Goal: Communication & Community: Answer question/provide support

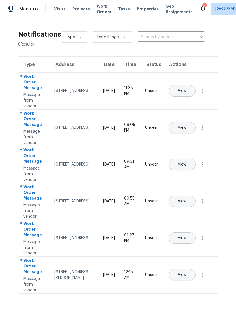
scroll to position [3, 0]
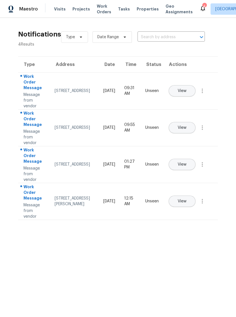
click at [144, 12] on span "Properties" at bounding box center [148, 9] width 22 height 6
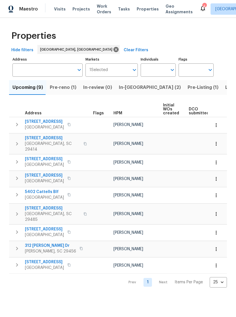
click at [226, 85] on span "Listed (7)" at bounding box center [236, 88] width 21 height 8
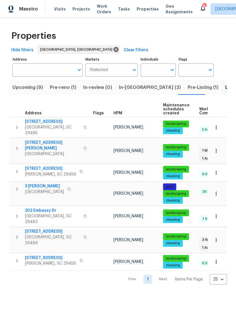
click at [52, 229] on span "[STREET_ADDRESS]" at bounding box center [52, 232] width 55 height 6
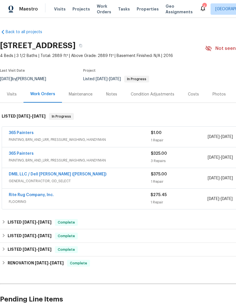
click at [43, 196] on link "Rite Rug Company, Inc." at bounding box center [31, 195] width 45 height 4
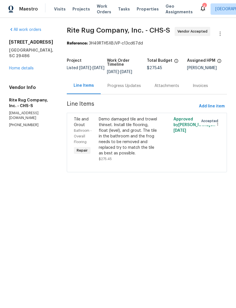
click at [140, 89] on div "Progress Updates" at bounding box center [124, 86] width 33 height 6
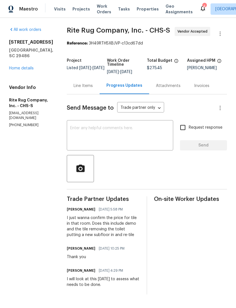
scroll to position [13, 0]
click at [96, 77] on div "Line Items" at bounding box center [83, 85] width 33 height 17
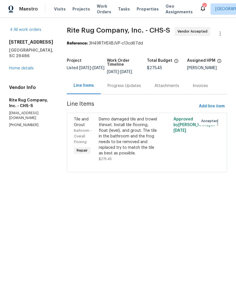
click at [140, 140] on div "Demo damaged tile and trowel thinset. Install tile flooring, float (level), and…" at bounding box center [128, 136] width 59 height 40
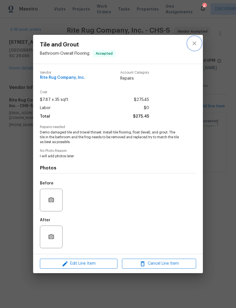
click at [200, 42] on button "close" at bounding box center [195, 44] width 14 height 14
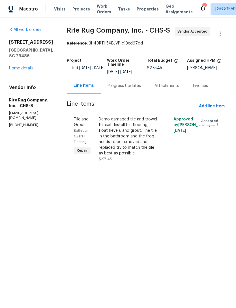
click at [7, 146] on div "All work orders 350 Oak Park St Summerville, SC 29486 Home details Vendor Info …" at bounding box center [118, 103] width 236 height 170
click at [26, 66] on link "Home details" at bounding box center [21, 68] width 25 height 4
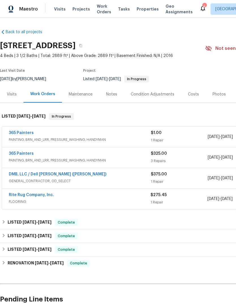
click at [72, 138] on span "PAINTING, BRN_AND_LRR, PRESSURE_WASHING, HANDYMAN" at bounding box center [80, 140] width 142 height 6
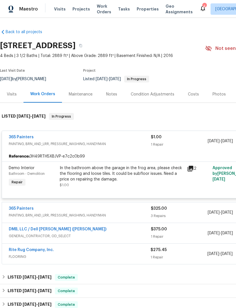
click at [120, 171] on div "In the bathroom above the garage in the frog area, please check the flooring an…" at bounding box center [122, 173] width 124 height 17
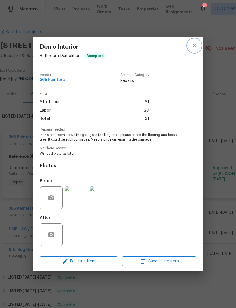
click at [195, 45] on icon "close" at bounding box center [195, 46] width 4 height 4
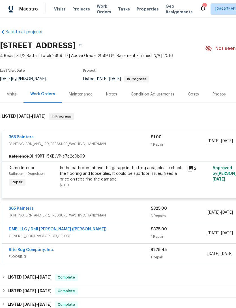
click at [26, 138] on link "365 Painters" at bounding box center [21, 137] width 25 height 4
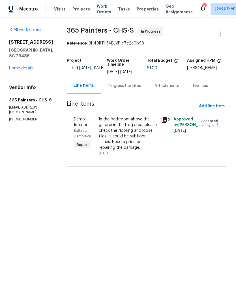
click at [122, 87] on div "Progress Updates" at bounding box center [124, 86] width 33 height 6
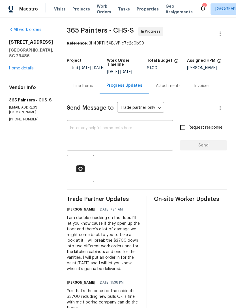
click at [124, 126] on textarea at bounding box center [120, 136] width 100 height 20
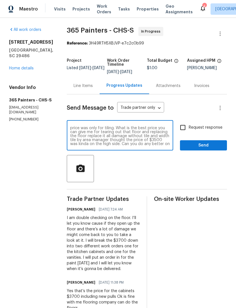
scroll to position [4, 0]
type textarea "Just heard back from our flooring company their price was only for tiling. What…"
click at [204, 146] on span "Send" at bounding box center [204, 145] width 38 height 7
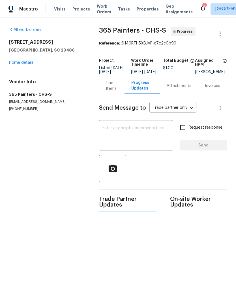
scroll to position [0, 0]
